Goal: Find specific page/section: Find specific page/section

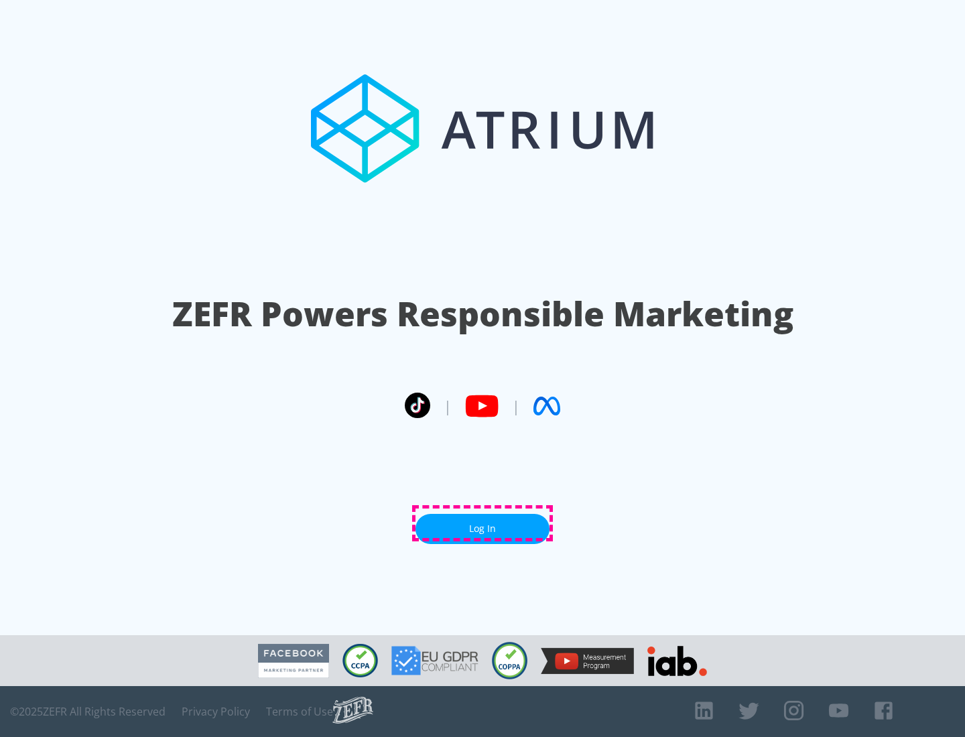
click at [483, 524] on link "Log In" at bounding box center [483, 529] width 134 height 30
